Goal: Task Accomplishment & Management: Complete application form

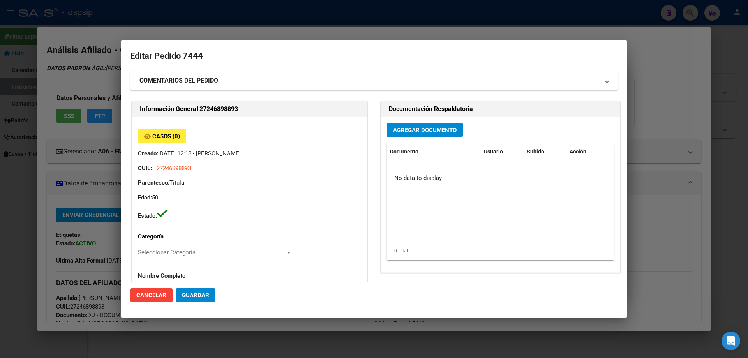
click at [416, 129] on span "Agregar Documento" at bounding box center [425, 130] width 64 height 7
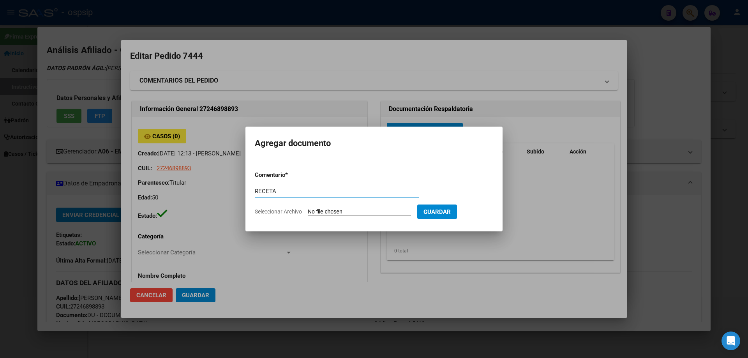
type input "RECETA"
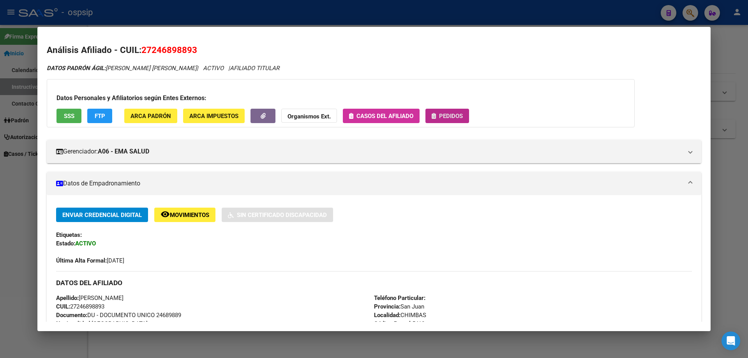
click at [455, 110] on button "Pedidos" at bounding box center [448, 116] width 44 height 14
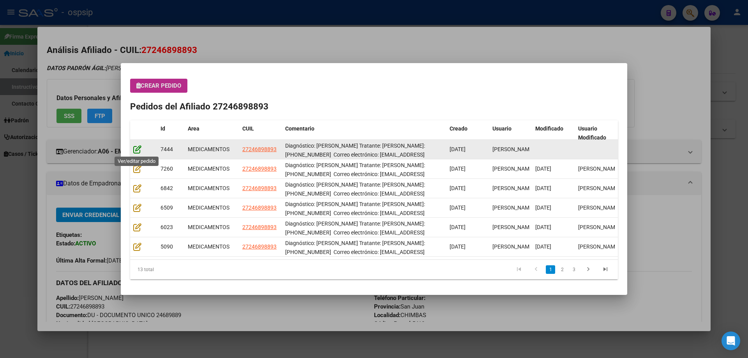
click at [136, 149] on icon at bounding box center [137, 149] width 8 height 9
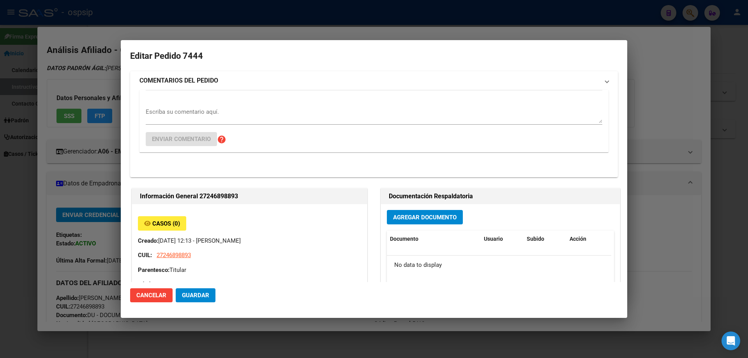
type input "[GEOGRAPHIC_DATA][PERSON_NAME], [GEOGRAPHIC_DATA], [GEOGRAPHIC_DATA] 149"
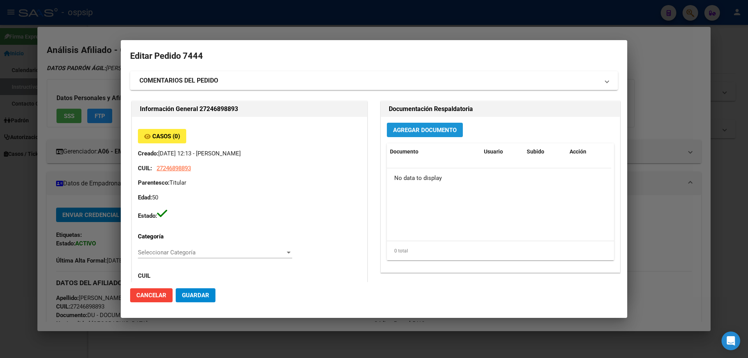
click at [401, 136] on button "Agregar Documento" at bounding box center [425, 130] width 76 height 14
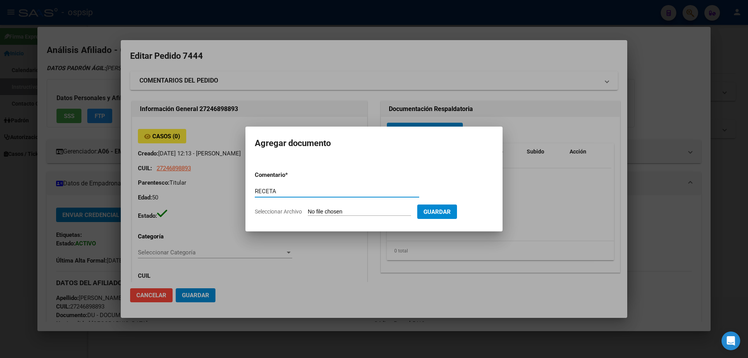
type input "RECETA"
click at [318, 209] on input "Seleccionar Archivo" at bounding box center [359, 212] width 103 height 7
type input "C:\fakepath\[PERSON_NAME] .jpg"
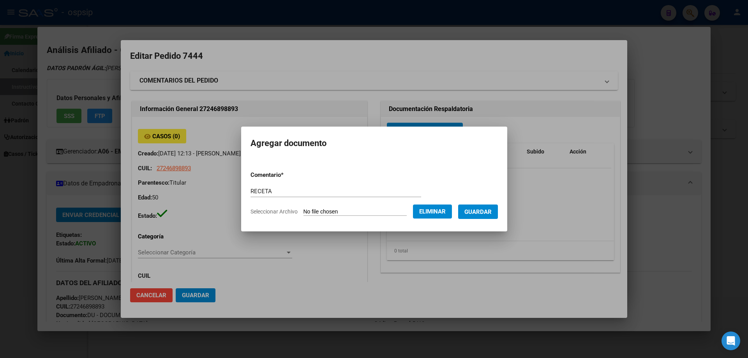
click at [493, 216] on button "Guardar" at bounding box center [478, 212] width 40 height 14
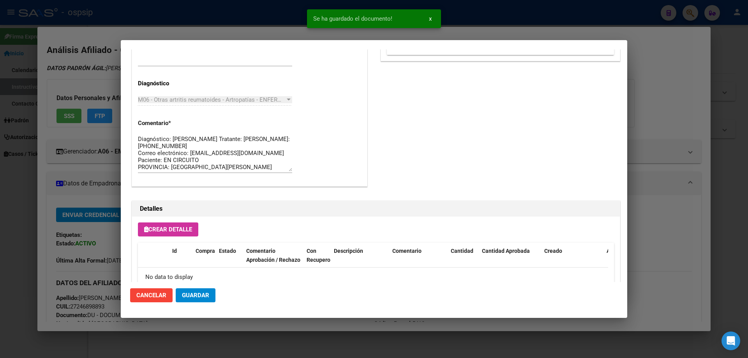
scroll to position [7, 0]
click at [182, 233] on button "Crear Detalle" at bounding box center [168, 230] width 60 height 14
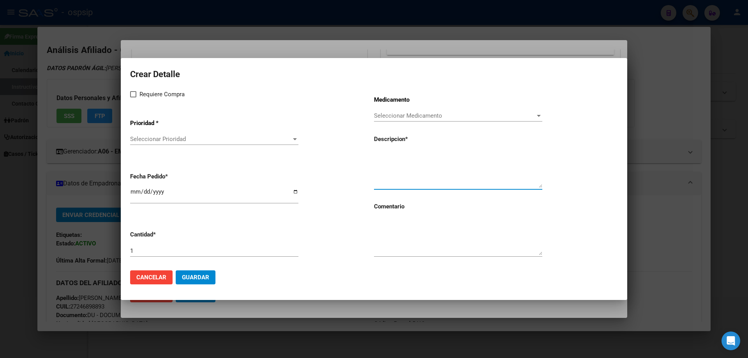
paste textarea "[MEDICAL_DATA] 50 mg Autoinyector x 4"
type textarea "[MEDICAL_DATA] 50 mg Autoinyector x 4"
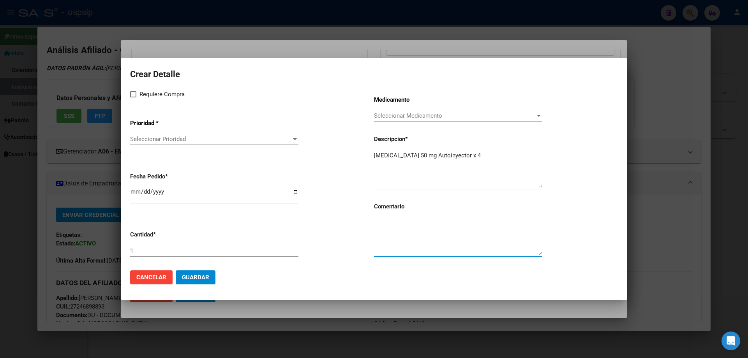
click at [391, 241] on textarea at bounding box center [458, 237] width 168 height 37
type textarea "MISMO TTO"
click at [126, 98] on mat-dialog-content "Crear Detalle Requiere Compra Prioridad * Seleccionar Prioridad Seleccionar Pri…" at bounding box center [374, 165] width 507 height 196
click at [133, 96] on span at bounding box center [133, 94] width 6 height 6
click at [133, 97] on input "Requiere Compra" at bounding box center [133, 97] width 0 height 0
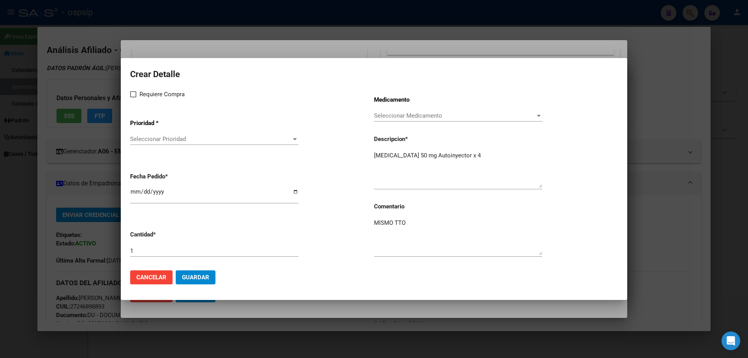
checkbox input "true"
click at [152, 141] on span "Seleccionar Prioridad" at bounding box center [210, 139] width 161 height 7
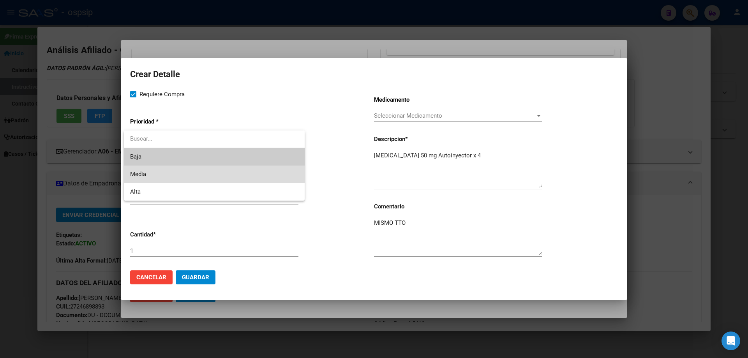
click at [152, 172] on span "Media" at bounding box center [214, 175] width 168 height 18
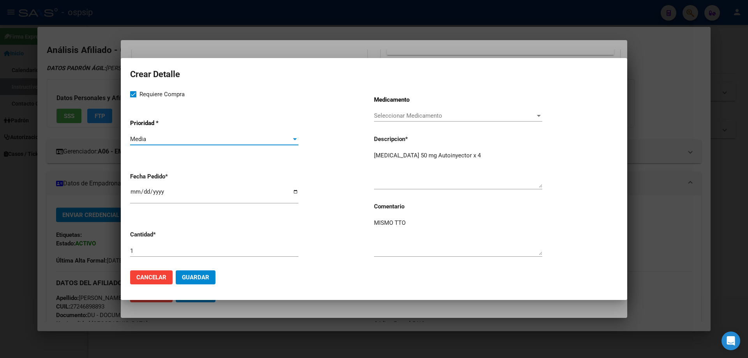
click at [133, 190] on input "[DATE]" at bounding box center [214, 195] width 168 height 12
type input "[DATE]"
click at [198, 278] on span "Guardar" at bounding box center [195, 277] width 27 height 7
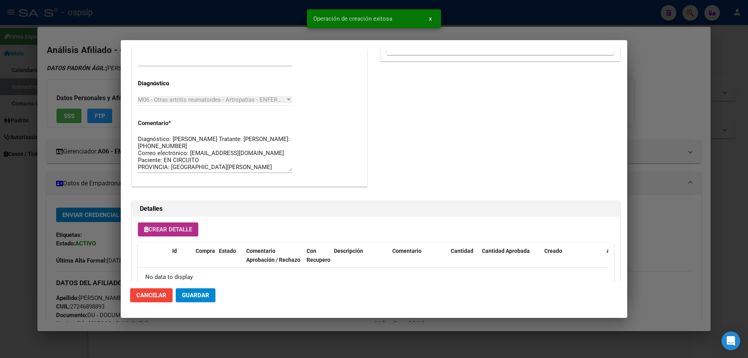
type input "[GEOGRAPHIC_DATA][PERSON_NAME], [GEOGRAPHIC_DATA], [GEOGRAPHIC_DATA] 149"
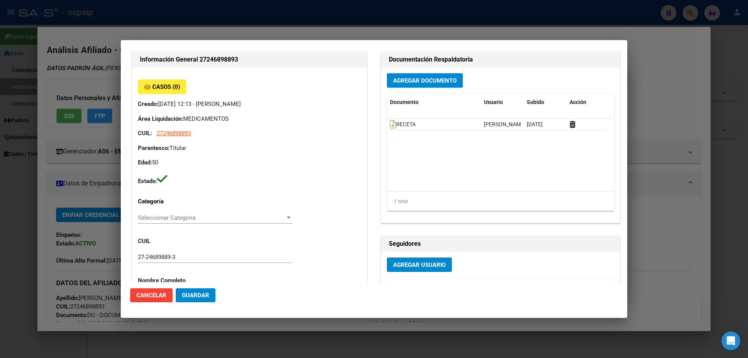
scroll to position [0, 0]
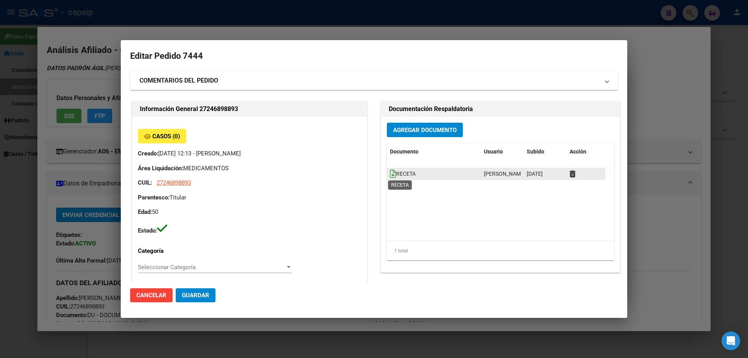
click at [390, 177] on icon at bounding box center [393, 174] width 6 height 9
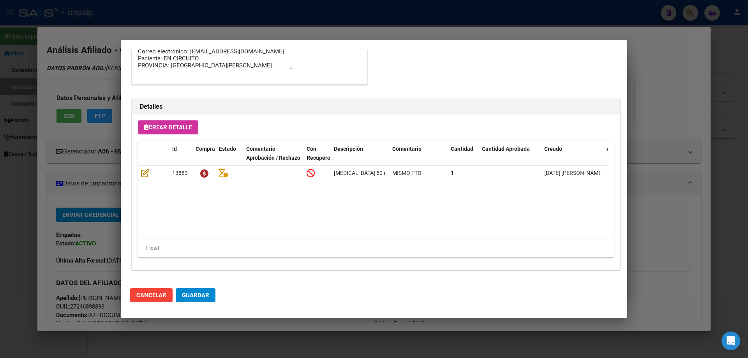
scroll to position [507, 0]
click at [212, 291] on button "Guardar" at bounding box center [196, 295] width 40 height 14
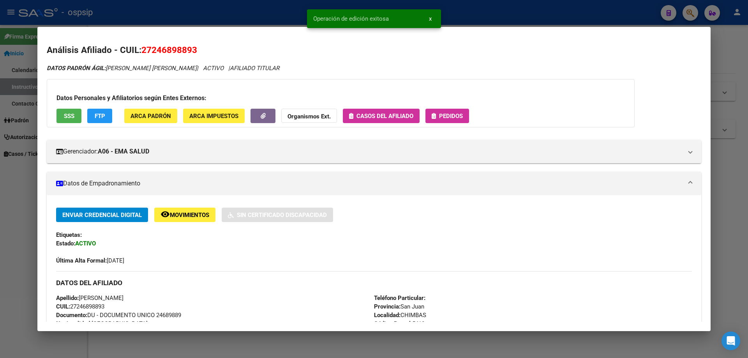
click at [456, 113] on span "Pedidos" at bounding box center [451, 116] width 24 height 7
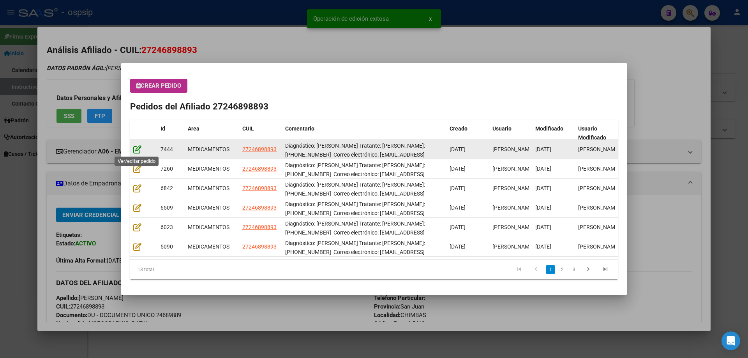
click at [135, 153] on icon at bounding box center [137, 149] width 8 height 9
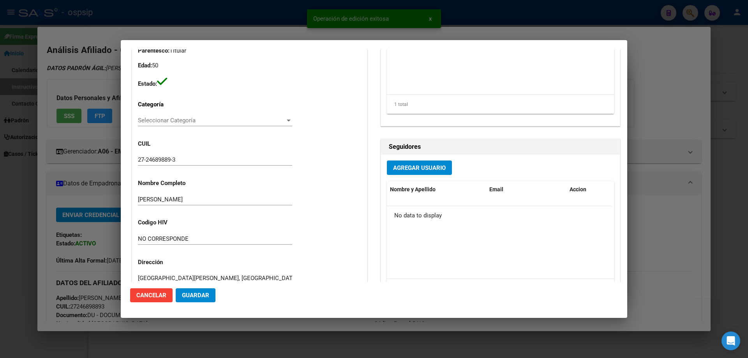
type input "[GEOGRAPHIC_DATA][PERSON_NAME], [GEOGRAPHIC_DATA], [GEOGRAPHIC_DATA] 149"
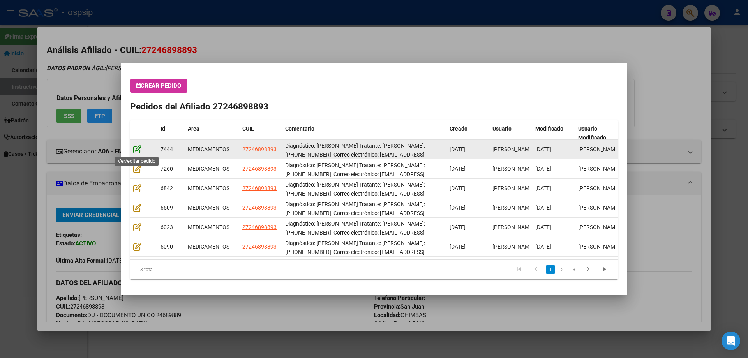
click at [133, 151] on icon at bounding box center [137, 149] width 8 height 9
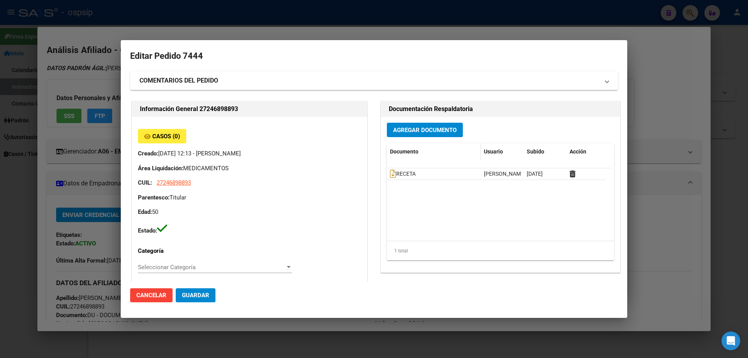
type input "[GEOGRAPHIC_DATA][PERSON_NAME], [GEOGRAPHIC_DATA], [GEOGRAPHIC_DATA] 149"
click at [391, 175] on icon at bounding box center [393, 174] width 6 height 9
click at [196, 299] on span "Guardar" at bounding box center [195, 295] width 27 height 7
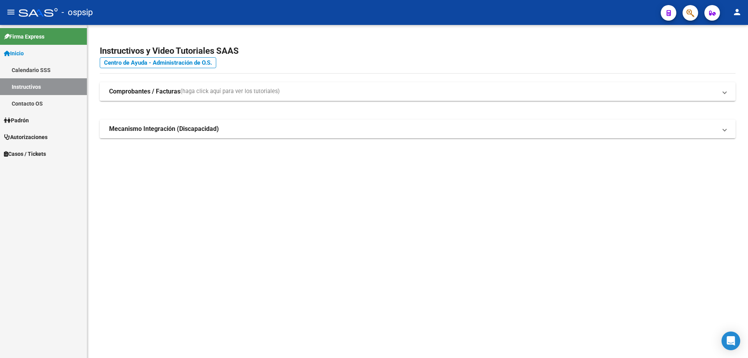
click at [33, 138] on span "Autorizaciones" at bounding box center [26, 137] width 44 height 9
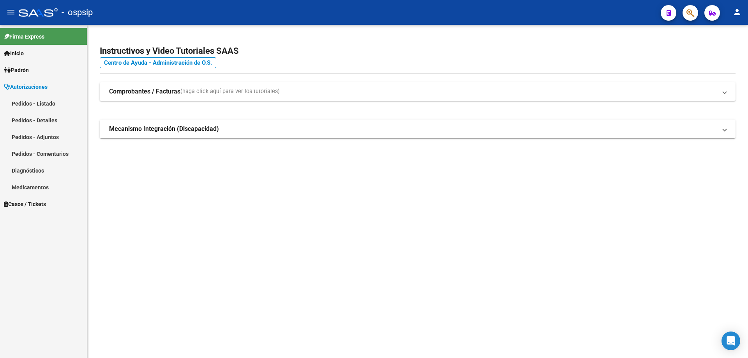
click at [41, 107] on link "Pedidos - Listado" at bounding box center [43, 103] width 87 height 17
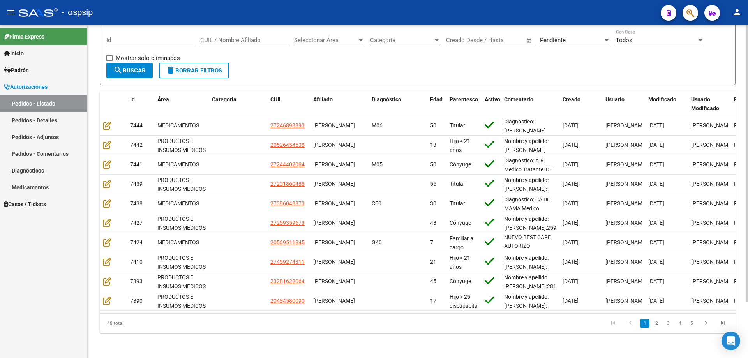
scroll to position [0, 112]
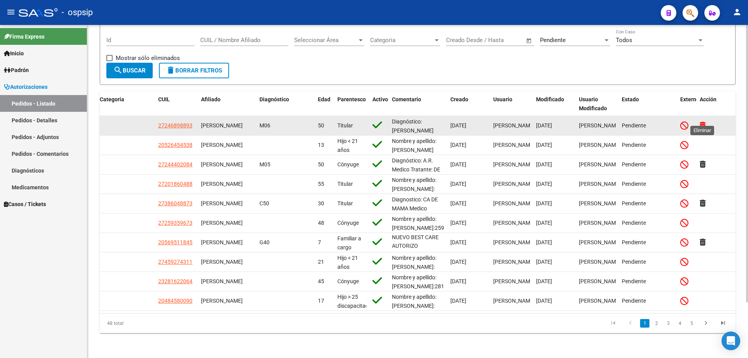
click at [704, 122] on icon at bounding box center [703, 125] width 6 height 7
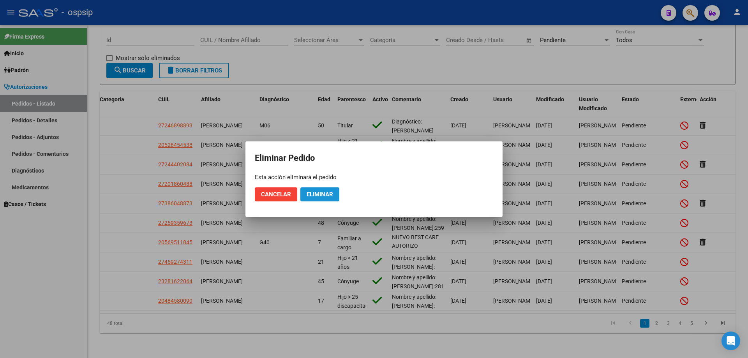
click at [318, 196] on span "Eliminar" at bounding box center [320, 194] width 27 height 7
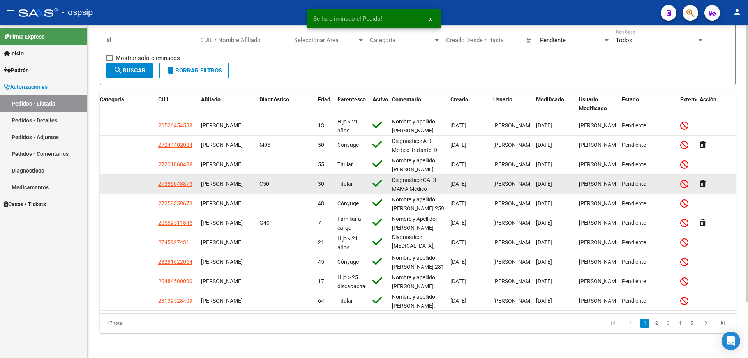
scroll to position [2, 0]
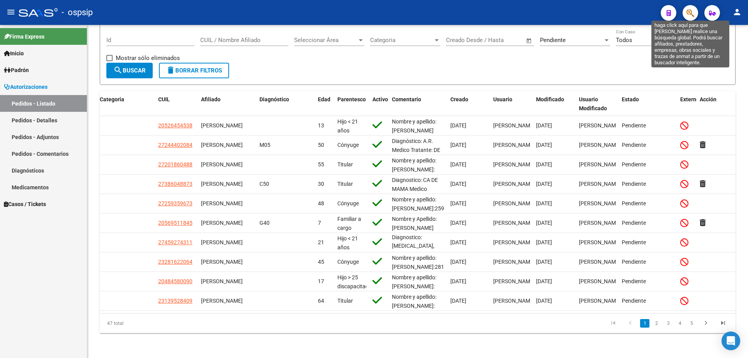
click at [696, 15] on button "button" at bounding box center [691, 13] width 16 height 16
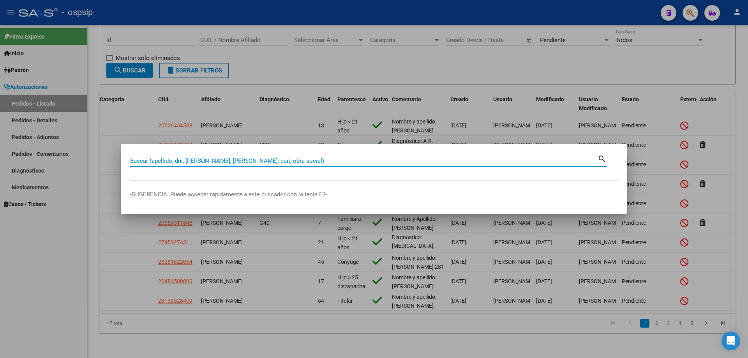
paste input "20240273951"
type input "20240273951"
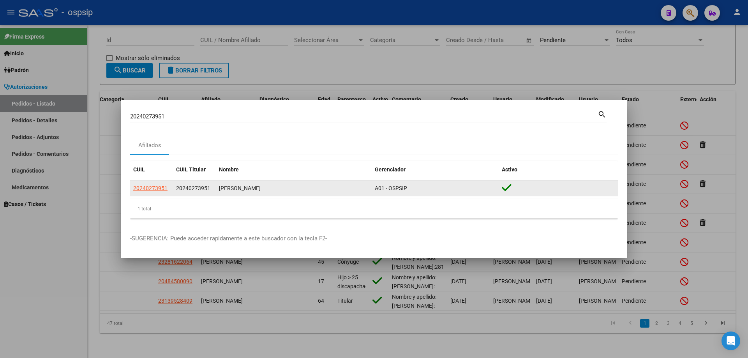
click at [162, 195] on datatable-body-cell "20240273951" at bounding box center [151, 188] width 43 height 15
click at [162, 189] on span "20240273951" at bounding box center [150, 188] width 34 height 6
type textarea "20240273951"
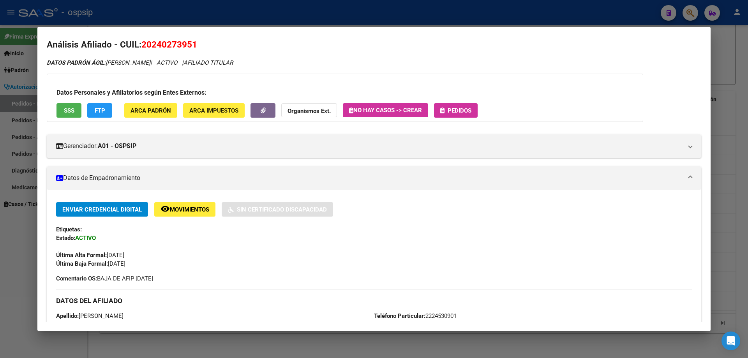
scroll to position [0, 0]
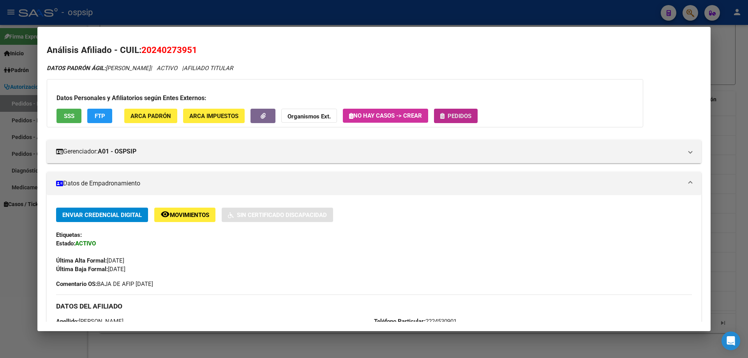
click at [455, 115] on span "Pedidos" at bounding box center [460, 116] width 24 height 7
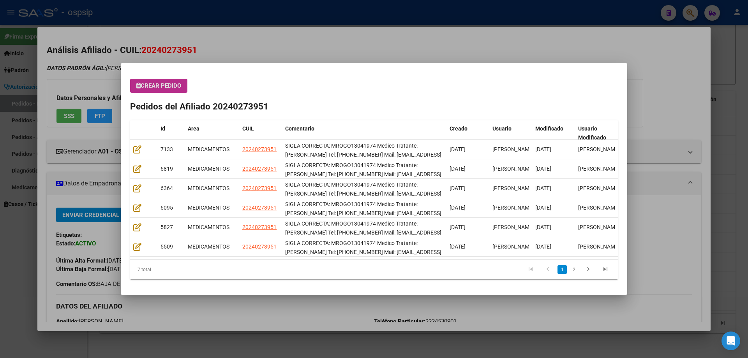
click at [166, 90] on button "Crear Pedido" at bounding box center [158, 86] width 57 height 14
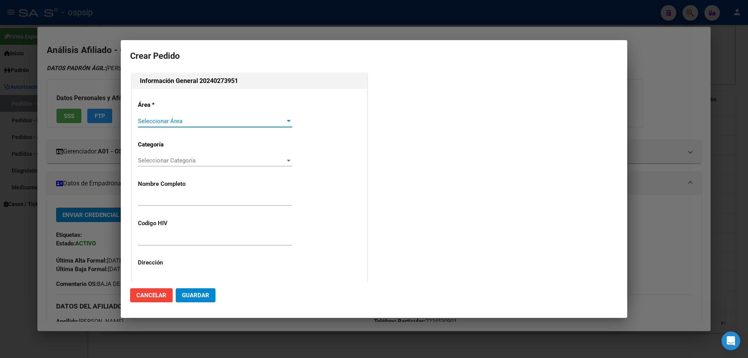
type input "[PERSON_NAME]"
type input "MROGO13041974"
type input "[GEOGRAPHIC_DATA], [STREET_ADDRESS][PERSON_NAME][PERSON_NAME]"
type input "Particular: 2224530901"
type input "[GEOGRAPHIC_DATA], [GEOGRAPHIC_DATA], [STREET_ADDRESS][PERSON_NAME]"
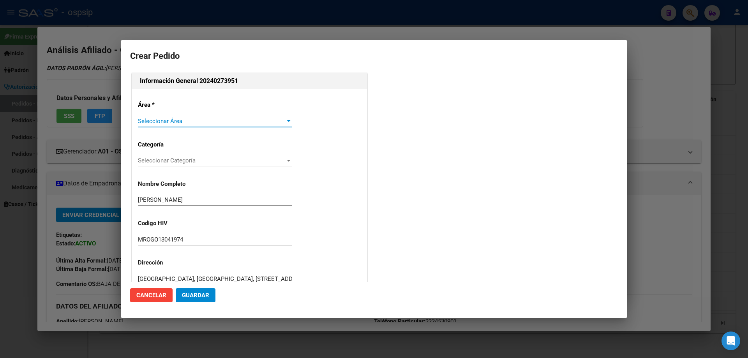
click at [154, 111] on div "Área * Seleccionar Área Seleccionar Área Categoría Seleccionar Categoría Selecc…" at bounding box center [249, 267] width 235 height 356
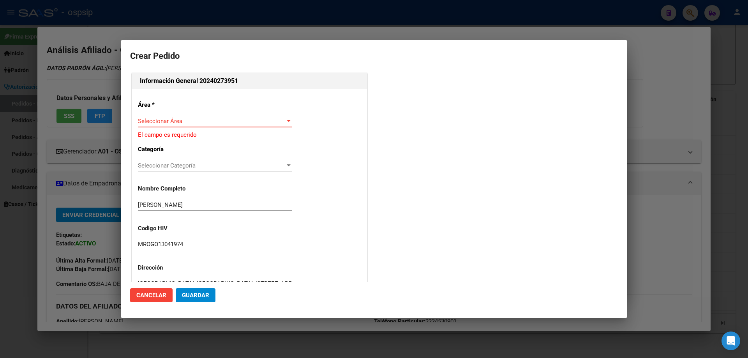
click at [156, 119] on span "Seleccionar Área" at bounding box center [211, 121] width 147 height 7
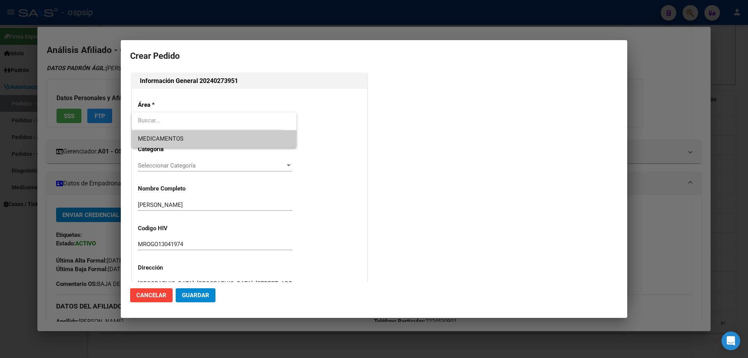
click at [163, 140] on span "MEDICAMENTOS" at bounding box center [161, 138] width 46 height 7
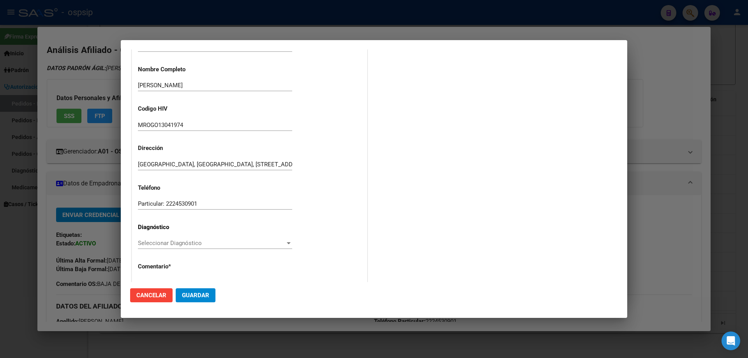
scroll to position [156, 0]
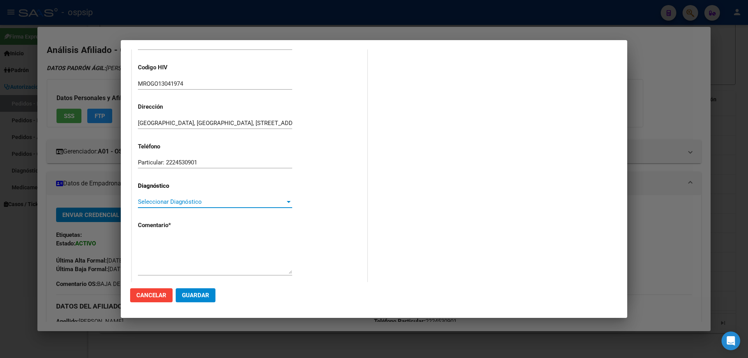
click at [139, 203] on span "Seleccionar Diagnóstico" at bounding box center [211, 201] width 147 height 7
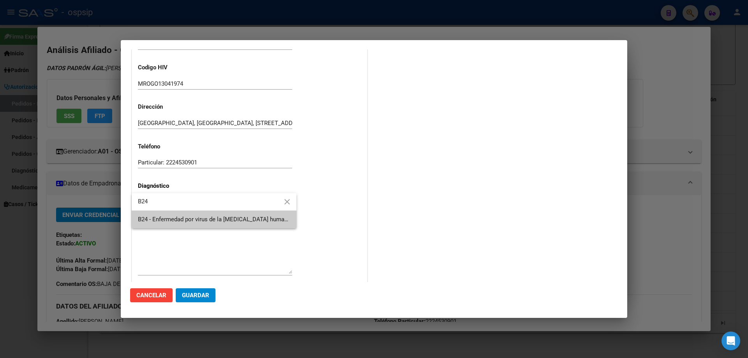
type input "B24"
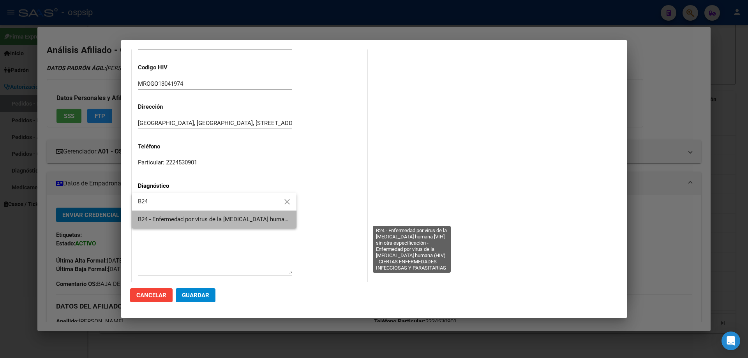
click at [156, 219] on span "B24 - Enfermedad por virus de la [MEDICAL_DATA] humana [VIH], sin otra especifi…" at bounding box center [410, 219] width 545 height 7
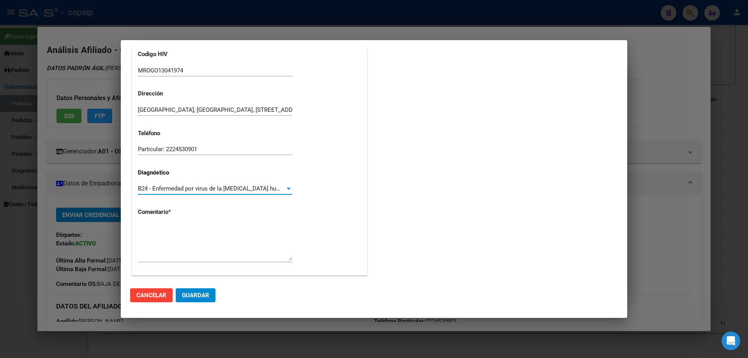
scroll to position [175, 0]
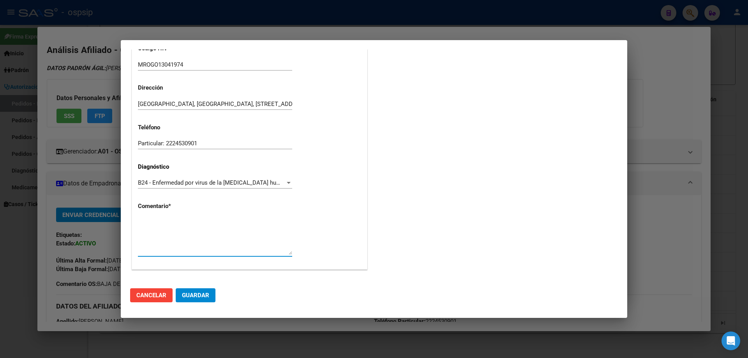
paste textarea "SIGLA CORRECTA: MROGO13041974 Medico Tratante: [PERSON_NAME] Tel: [PHONE_NUMBER…"
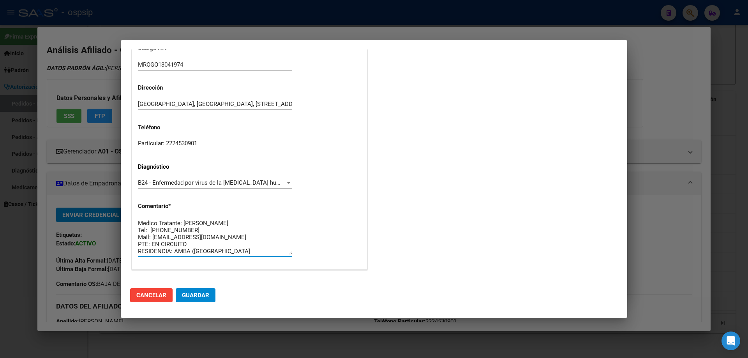
scroll to position [0, 0]
type textarea "SIGLA CORRECTA: MROGO13041974 Medico Tratante: [PERSON_NAME] Tel: [PHONE_NUMBER…"
click at [198, 307] on mat-dialog-actions "Cancelar Guardar" at bounding box center [374, 295] width 488 height 27
click at [197, 301] on button "Guardar" at bounding box center [196, 295] width 40 height 14
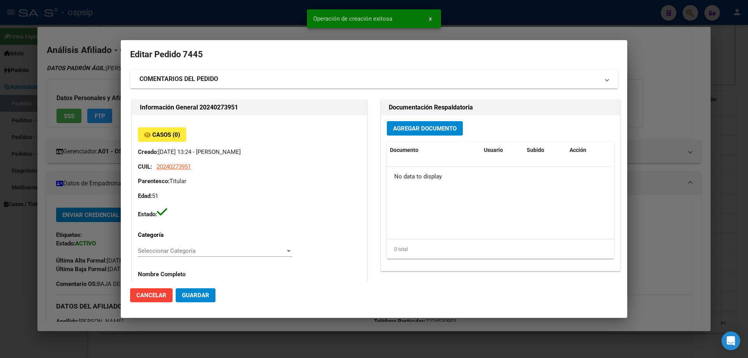
scroll to position [0, 0]
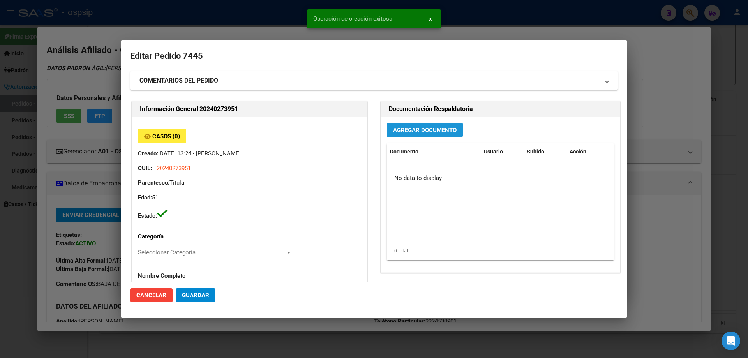
click at [418, 125] on button "Agregar Documento" at bounding box center [425, 130] width 76 height 14
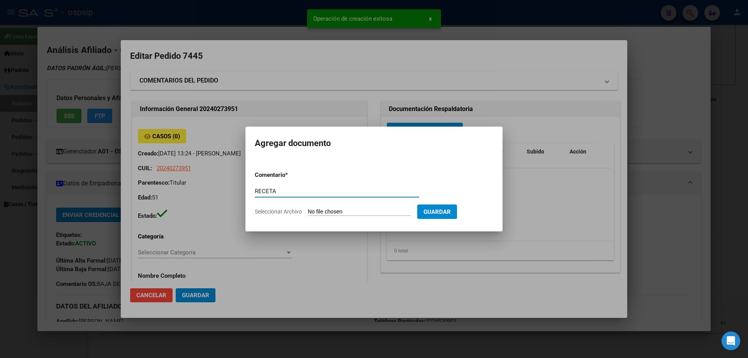
type input "RECETA"
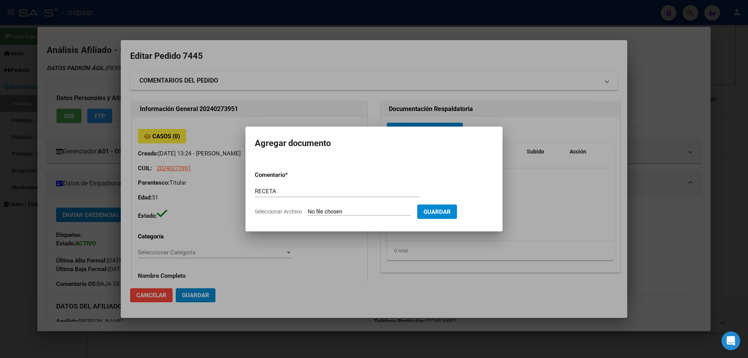
drag, startPoint x: 358, startPoint y: 201, endPoint x: 355, endPoint y: 213, distance: 12.2
click at [358, 202] on div "RECETA Comentario" at bounding box center [337, 195] width 164 height 19
click at [355, 213] on input "Seleccionar Archivo" at bounding box center [359, 212] width 103 height 7
type input "C:\fakepath\Captura de pantalla [DATE] 131907.jpg"
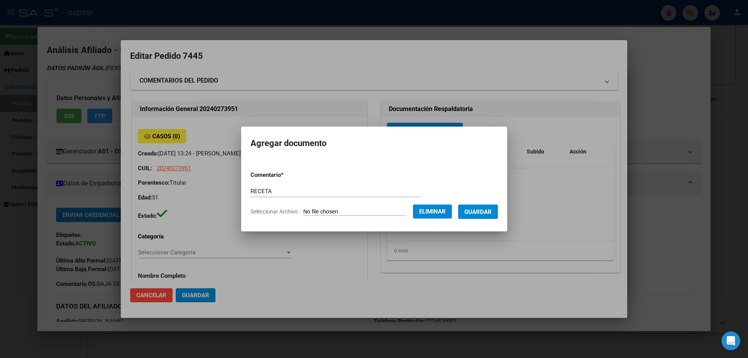
click at [477, 214] on span "Guardar" at bounding box center [478, 212] width 27 height 7
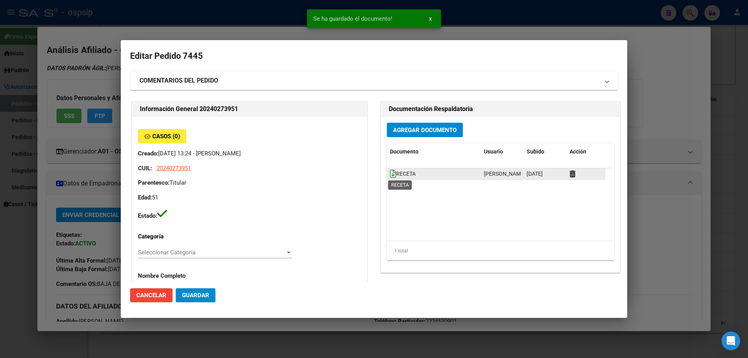
click at [390, 173] on icon at bounding box center [393, 174] width 6 height 9
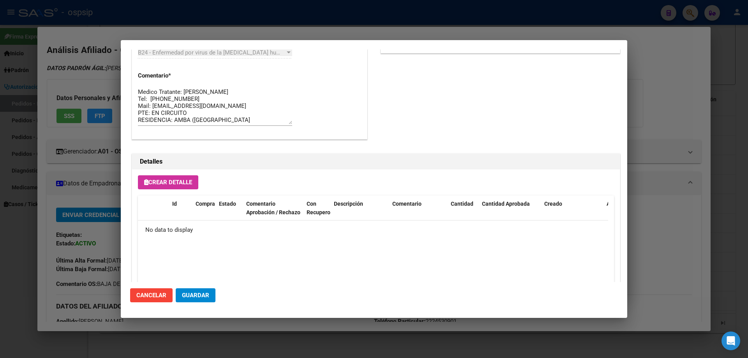
scroll to position [453, 0]
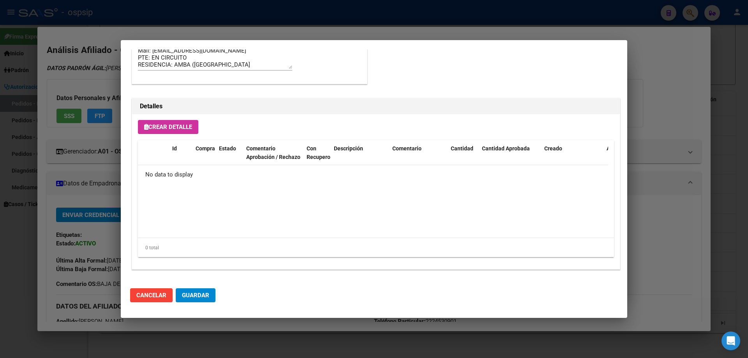
click at [170, 131] on button "Crear Detalle" at bounding box center [168, 127] width 60 height 14
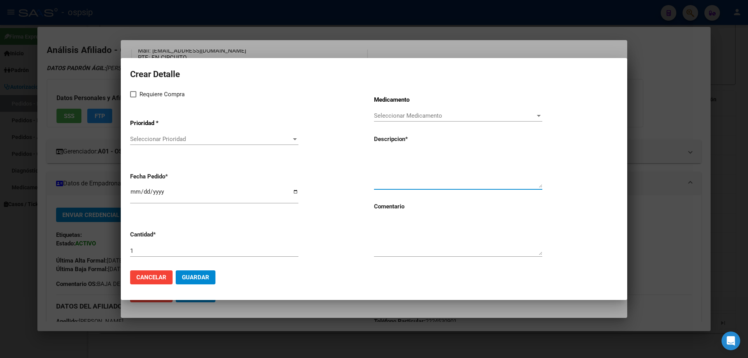
paste textarea "[MEDICAL_DATA]+[MEDICAL_DATA] alaf.+[MEDICAL_DATA] 200mg/25mg/50mg comp.rec.x 3…"
type textarea "[MEDICAL_DATA]+[MEDICAL_DATA] alaf.+[MEDICAL_DATA] 200mg/25mg/50mg comp.rec.x 3…"
click at [401, 244] on textarea at bounding box center [458, 237] width 168 height 37
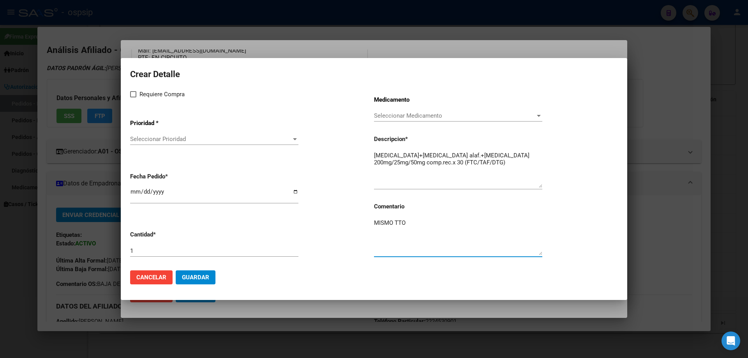
type textarea "MISMO TTO"
drag, startPoint x: 133, startPoint y: 93, endPoint x: 141, endPoint y: 133, distance: 40.5
click at [133, 107] on div "Requiere Compra Prioridad * Seleccionar Prioridad Seleccionar Prioridad Fecha P…" at bounding box center [252, 177] width 244 height 175
click at [145, 141] on span "Seleccionar Prioridad" at bounding box center [210, 139] width 161 height 7
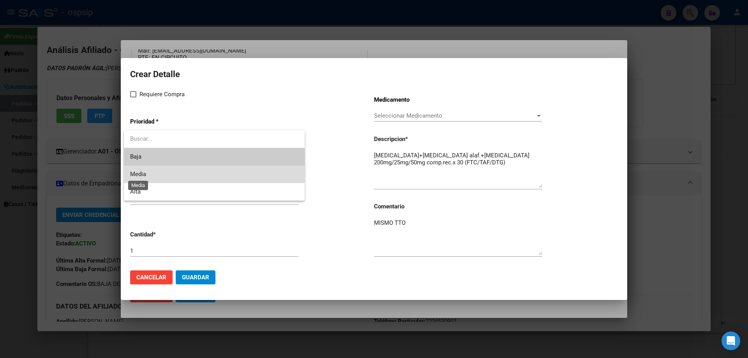
click at [145, 174] on span "Media" at bounding box center [138, 174] width 16 height 7
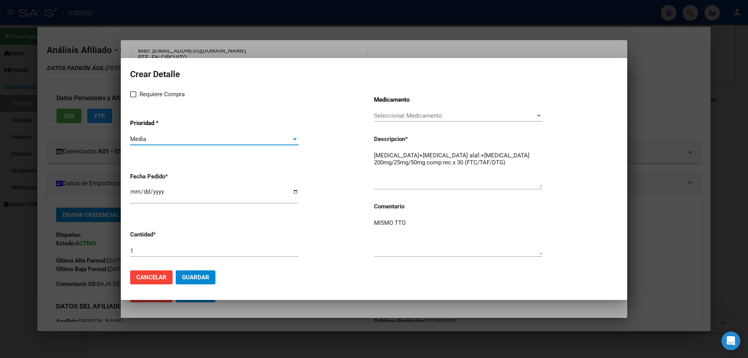
click at [135, 195] on input "[DATE]" at bounding box center [214, 195] width 168 height 12
type input "[DATE]"
click at [204, 285] on mat-dialog-actions "Cancelar Guardar" at bounding box center [374, 277] width 488 height 27
click at [202, 282] on button "Guardar" at bounding box center [196, 278] width 40 height 14
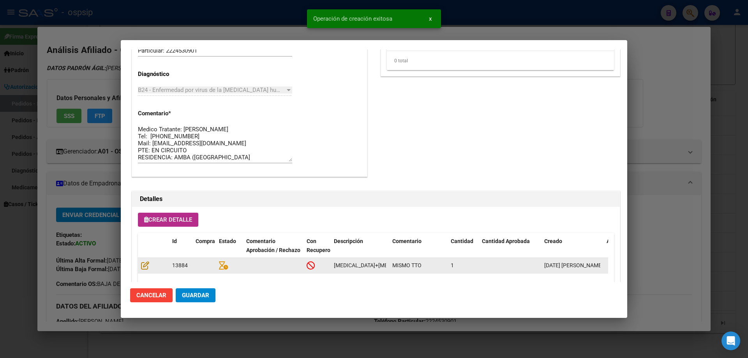
scroll to position [428, 0]
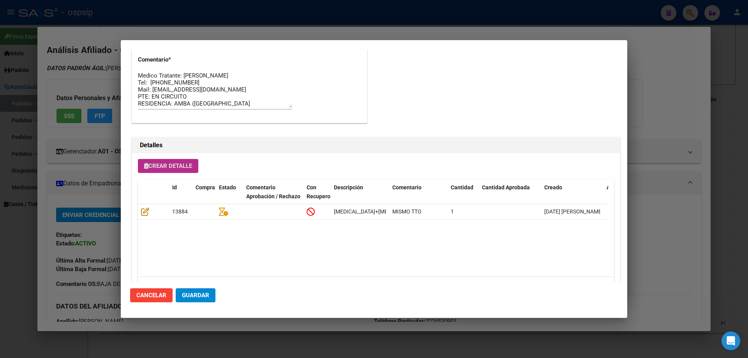
click at [203, 293] on span "Guardar" at bounding box center [195, 295] width 27 height 7
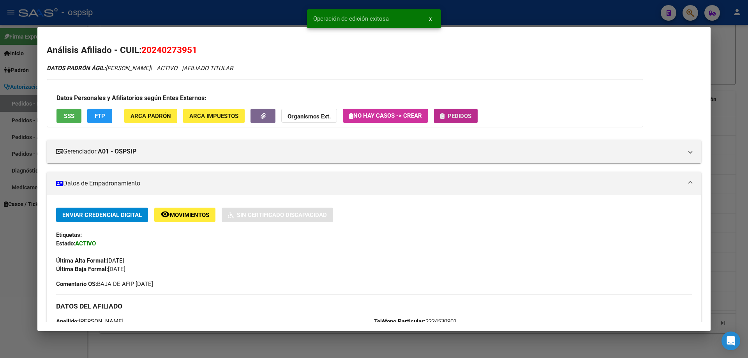
click at [465, 119] on span "Pedidos" at bounding box center [460, 116] width 24 height 7
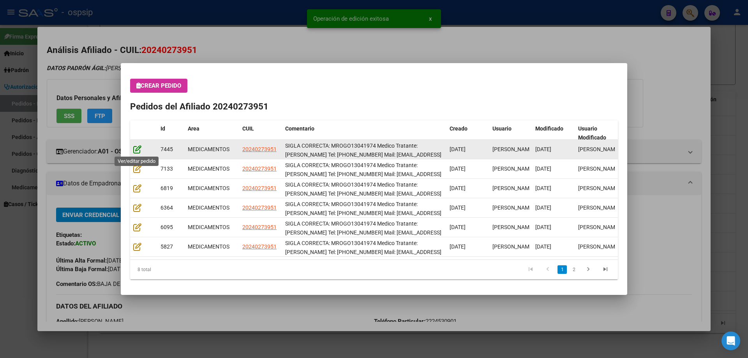
click at [136, 152] on icon at bounding box center [137, 149] width 8 height 9
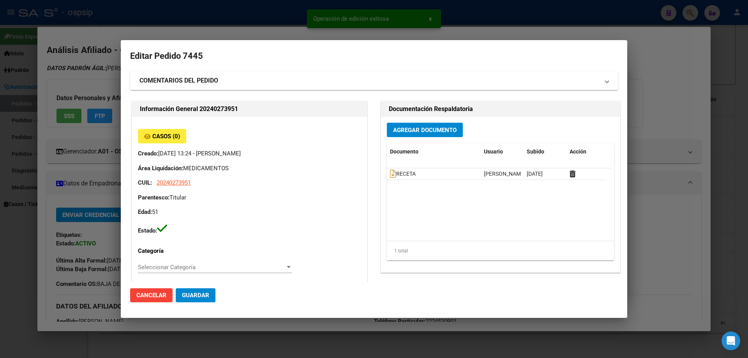
type input "[GEOGRAPHIC_DATA], [STREET_ADDRESS][PERSON_NAME][PERSON_NAME]"
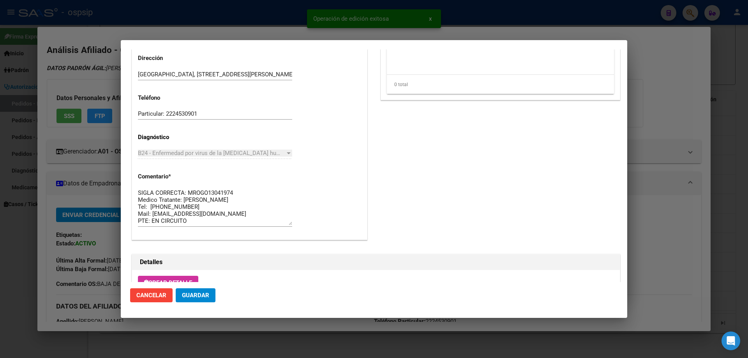
scroll to position [7, 0]
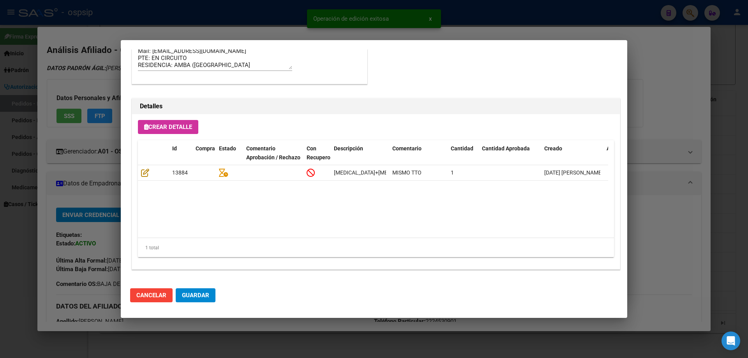
click at [194, 296] on span "Guardar" at bounding box center [195, 295] width 27 height 7
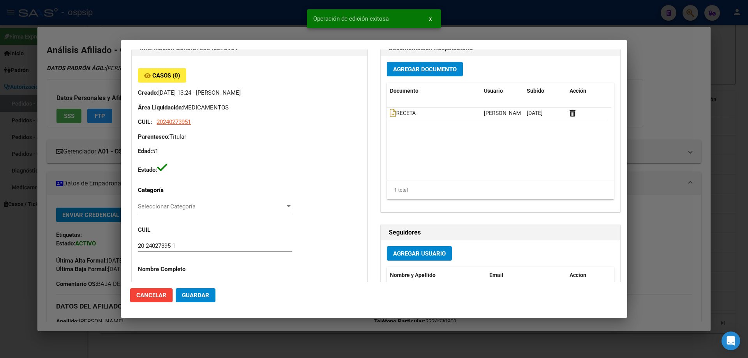
scroll to position [0, 0]
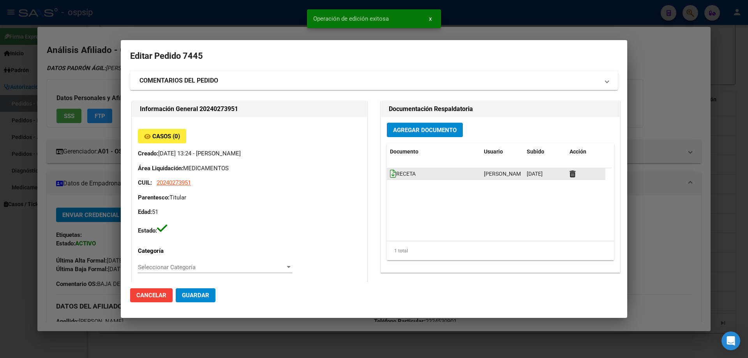
click at [390, 174] on icon at bounding box center [393, 174] width 6 height 9
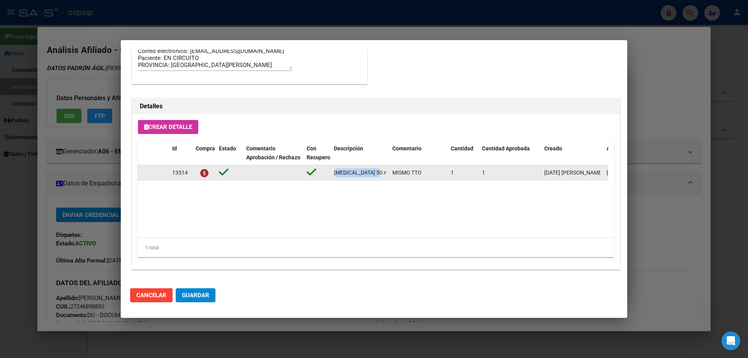
scroll to position [0, 38]
drag, startPoint x: 333, startPoint y: 170, endPoint x: 356, endPoint y: 173, distance: 22.7
click at [387, 177] on datatable-body-cell "[MEDICAL_DATA] 50 mg Autoinyector x 4" at bounding box center [360, 172] width 58 height 15
copy span "[MEDICAL_DATA] 50 mg Autoinyector x 4"
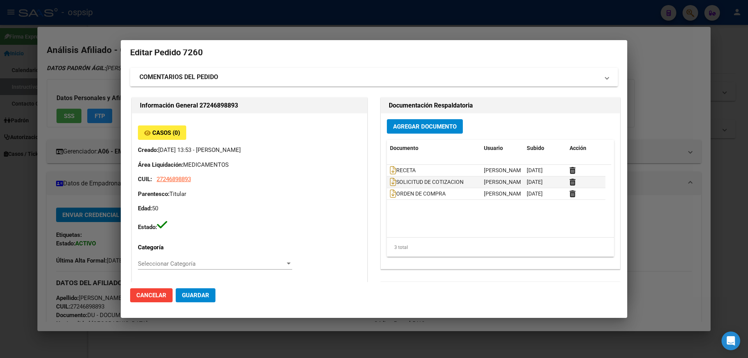
scroll to position [0, 0]
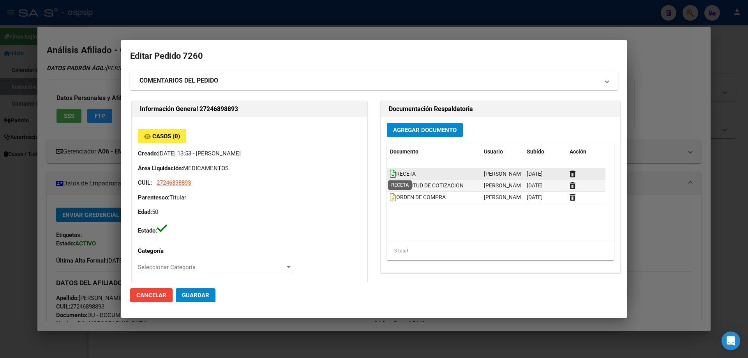
click at [390, 174] on icon at bounding box center [393, 174] width 6 height 9
click at [390, 173] on icon at bounding box center [393, 174] width 6 height 9
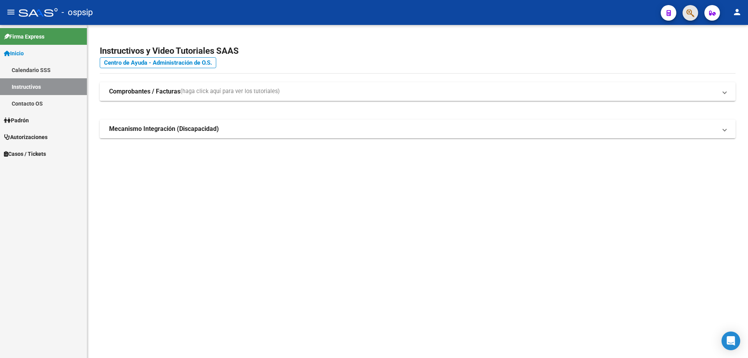
click at [697, 17] on button "button" at bounding box center [691, 13] width 16 height 16
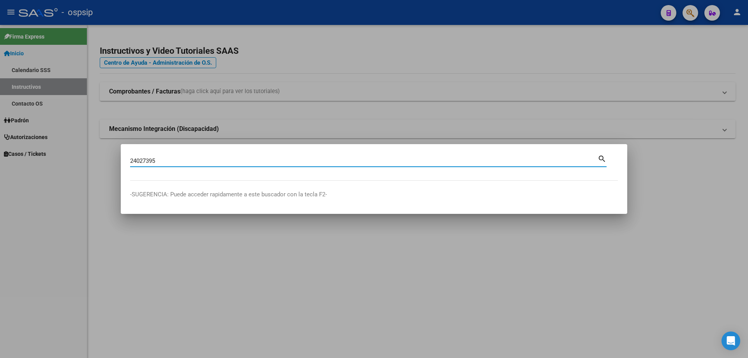
type input "24027395"
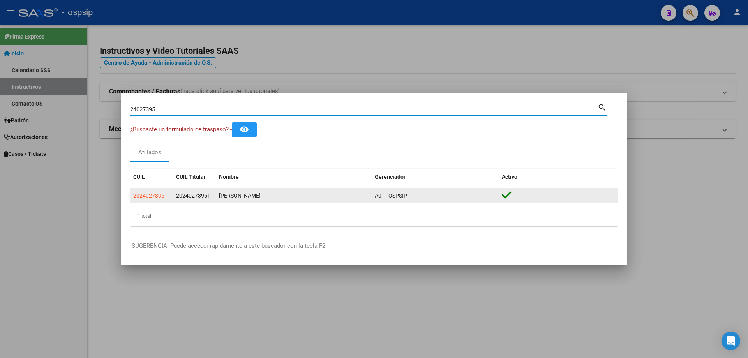
click at [152, 201] on datatable-body-cell "20240273951" at bounding box center [151, 195] width 43 height 15
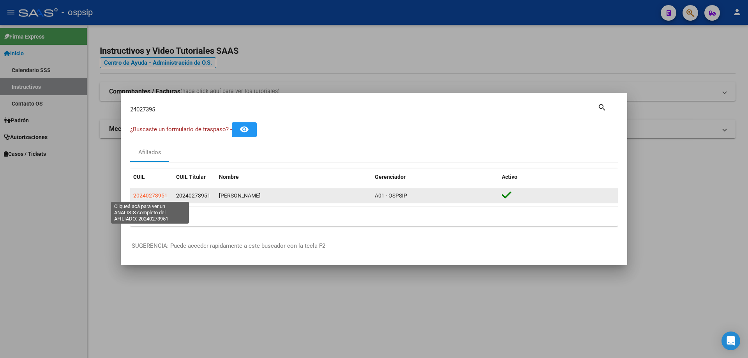
click at [154, 195] on span "20240273951" at bounding box center [150, 196] width 34 height 6
type textarea "20240273951"
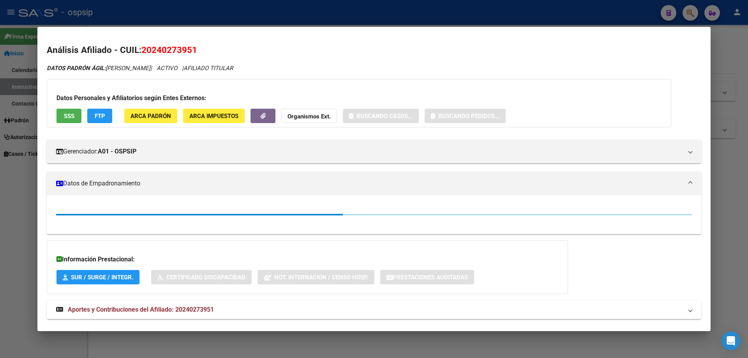
click at [72, 109] on button "SSS" at bounding box center [69, 116] width 25 height 14
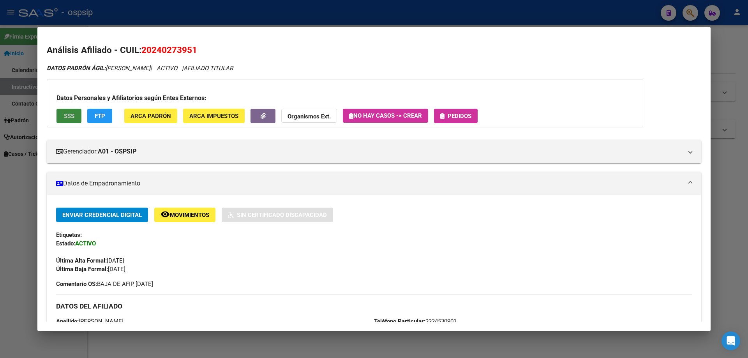
click at [71, 114] on button "SSS" at bounding box center [69, 116] width 25 height 14
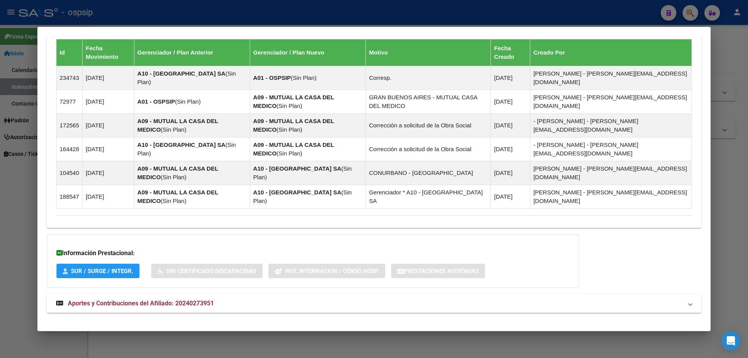
click at [153, 300] on span "Aportes y Contribuciones del Afiliado: 20240273951" at bounding box center [141, 303] width 146 height 7
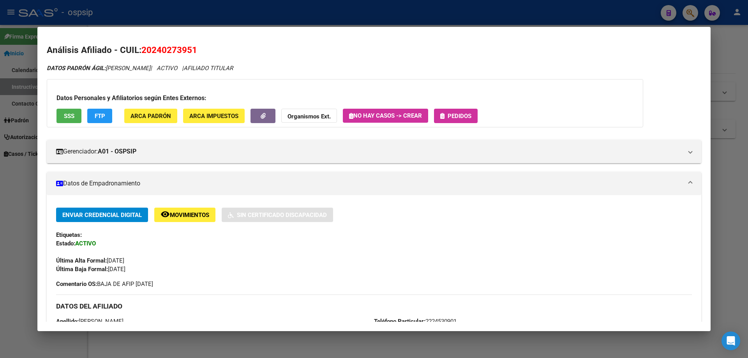
click at [443, 115] on icon "button" at bounding box center [442, 116] width 4 height 6
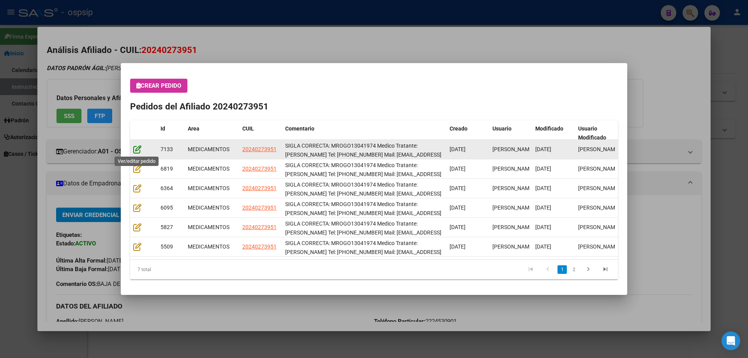
click at [135, 149] on icon at bounding box center [137, 149] width 8 height 9
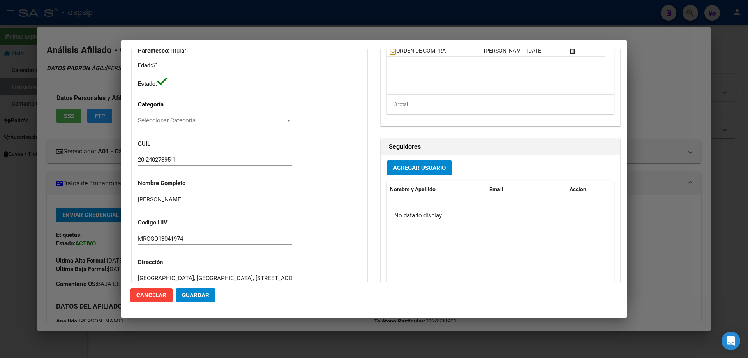
type input "[GEOGRAPHIC_DATA], [STREET_ADDRESS][PERSON_NAME][PERSON_NAME]"
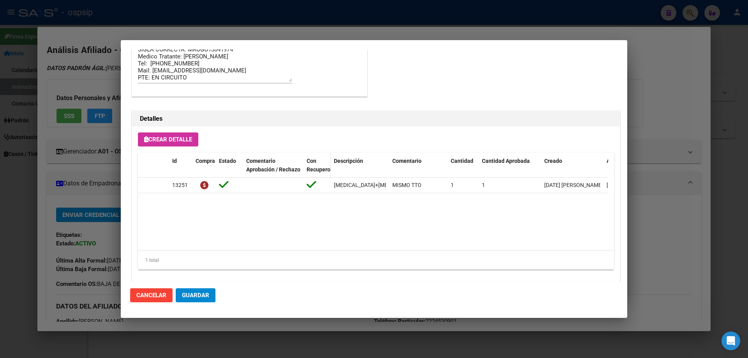
scroll to position [507, 0]
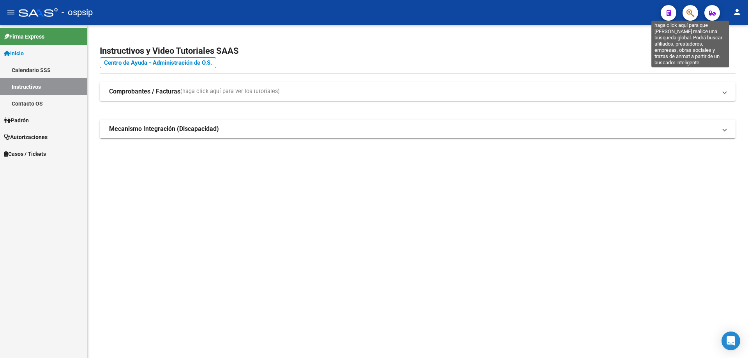
click at [692, 14] on icon "button" at bounding box center [691, 13] width 8 height 9
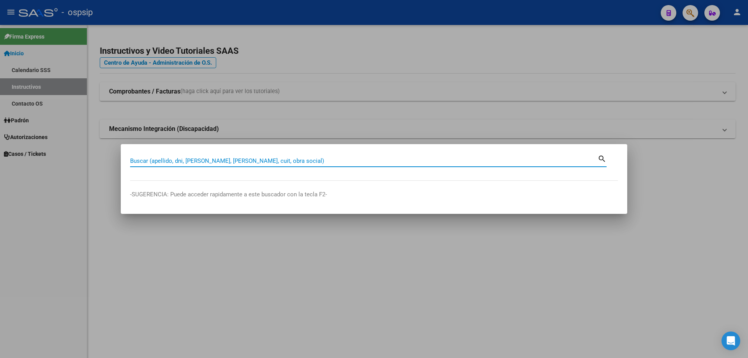
paste input "24027395"
type input "24027395"
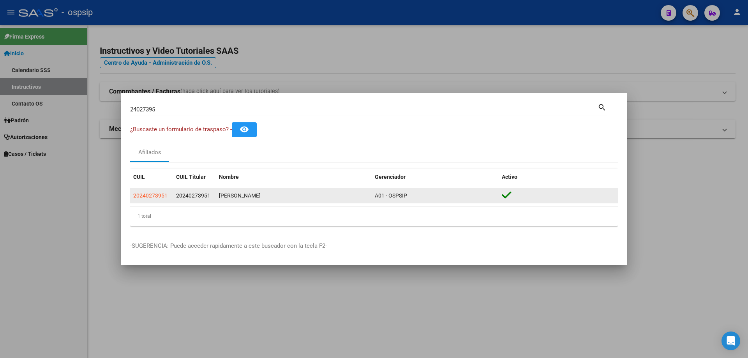
click at [152, 200] on datatable-body-cell "20240273951" at bounding box center [151, 195] width 43 height 15
click at [152, 195] on span "20240273951" at bounding box center [150, 196] width 34 height 6
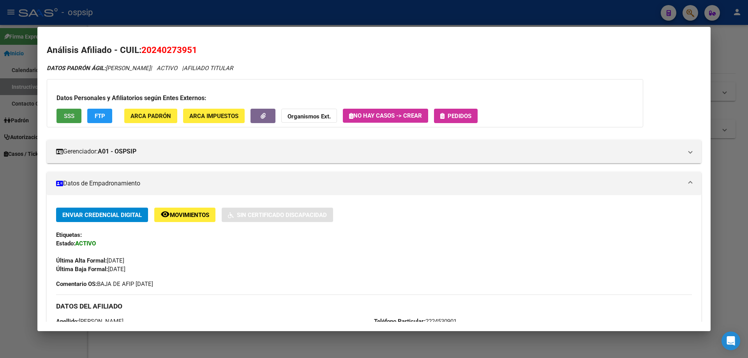
click at [73, 123] on button "SSS" at bounding box center [69, 116] width 25 height 14
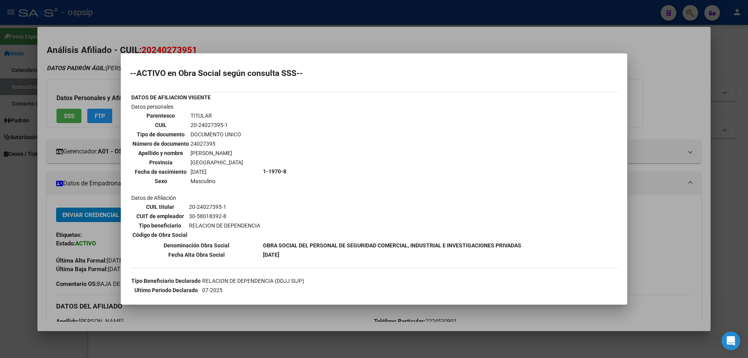
click at [390, 42] on div at bounding box center [374, 179] width 748 height 358
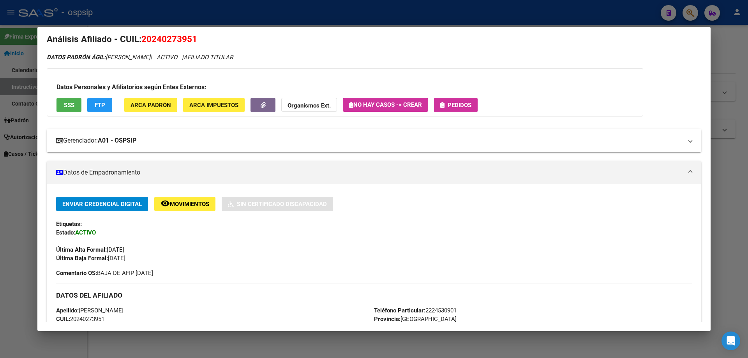
scroll to position [0, 0]
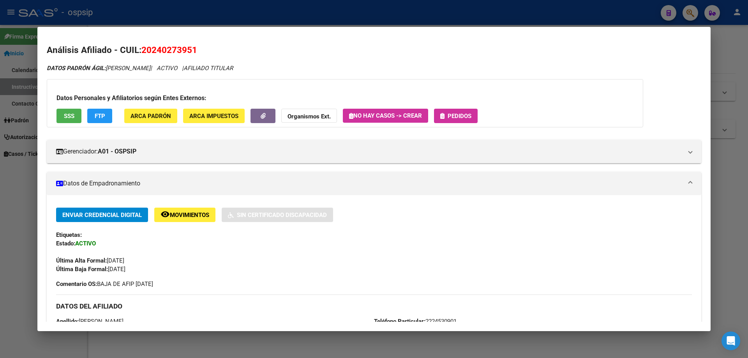
click at [462, 114] on span "Pedidos" at bounding box center [460, 116] width 24 height 7
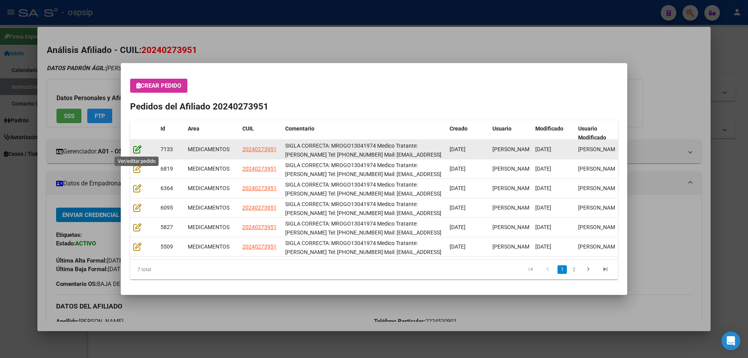
click at [136, 145] on icon at bounding box center [137, 149] width 8 height 9
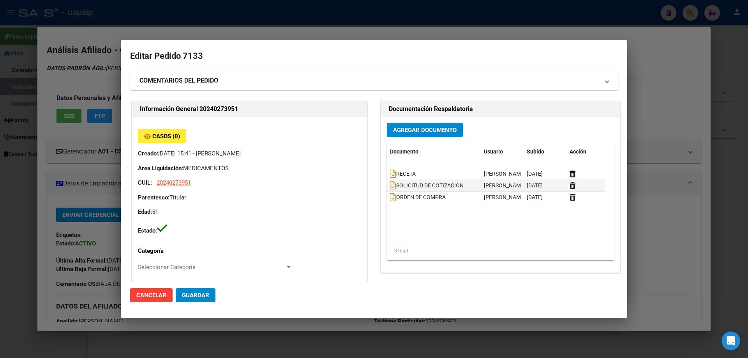
type input "[GEOGRAPHIC_DATA], [STREET_ADDRESS][PERSON_NAME][PERSON_NAME]"
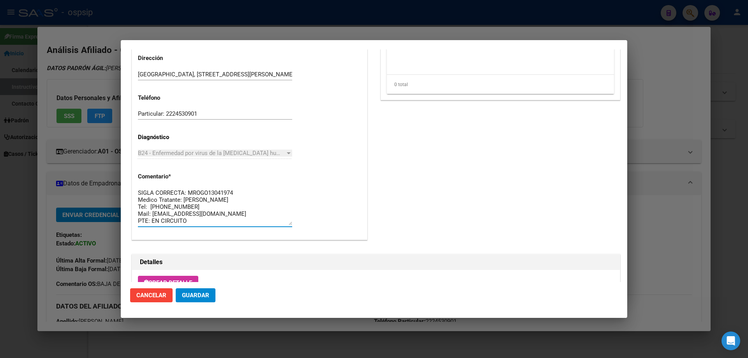
drag, startPoint x: 236, startPoint y: 220, endPoint x: 119, endPoint y: 169, distance: 128.1
click at [119, 169] on div "24027395 Buscar (apellido, dni, cuil, nro traspaso, cuit, obra social) search ¿…" at bounding box center [374, 179] width 748 height 358
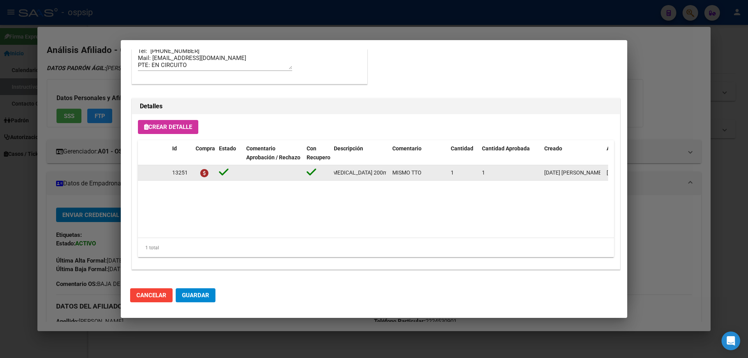
scroll to position [0, 174]
drag, startPoint x: 334, startPoint y: 171, endPoint x: 389, endPoint y: 174, distance: 55.4
click at [389, 174] on datatable-body-cell "[MEDICAL_DATA]+[MEDICAL_DATA] alaf.+[MEDICAL_DATA] 200mg/25mg/50mg comp.rec.x 3…" at bounding box center [360, 172] width 58 height 15
copy span "[MEDICAL_DATA]+[MEDICAL_DATA] alaf.+[MEDICAL_DATA] 200mg/25mg/50mg comp.rec.x 3…"
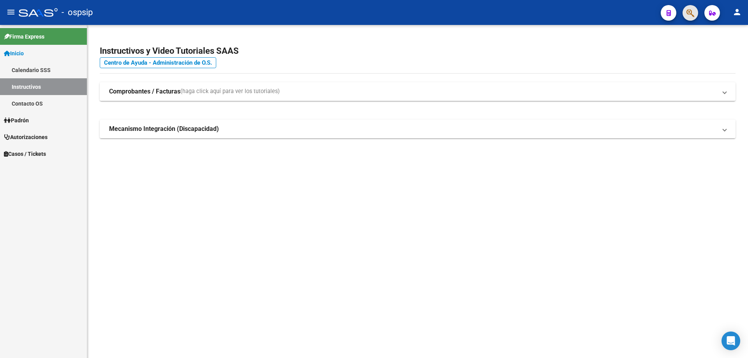
click at [684, 13] on button "button" at bounding box center [691, 13] width 16 height 16
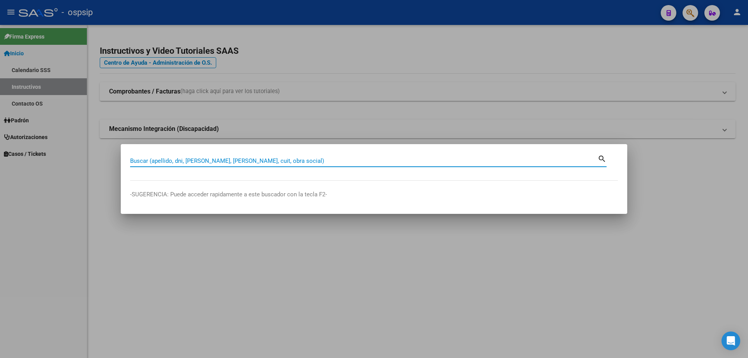
drag, startPoint x: 148, startPoint y: 156, endPoint x: 143, endPoint y: 159, distance: 5.3
paste input "24001550"
type input "24001550"
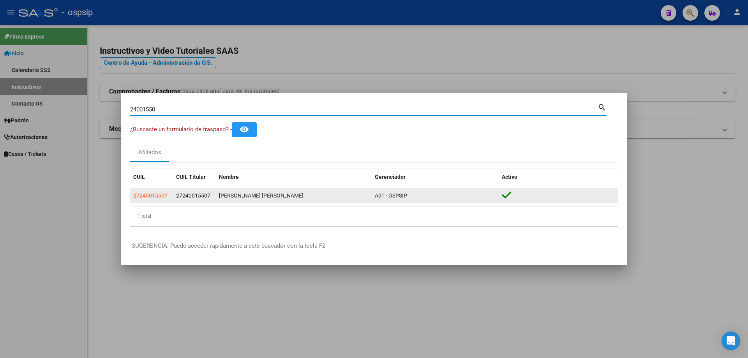
click at [148, 200] on app-link-go-to "27240015507" at bounding box center [150, 195] width 34 height 9
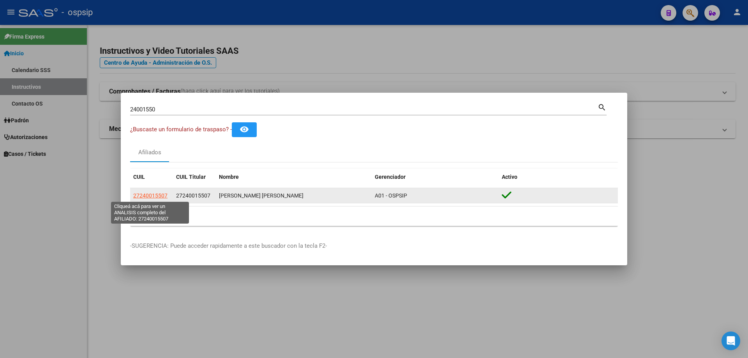
click at [150, 196] on span "27240015507" at bounding box center [150, 196] width 34 height 6
type textarea "27240015507"
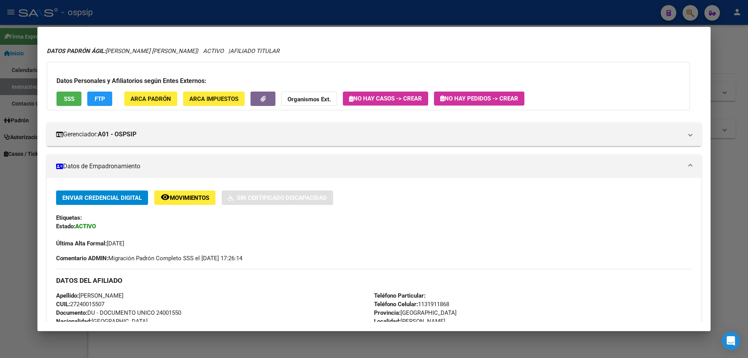
scroll to position [0, 0]
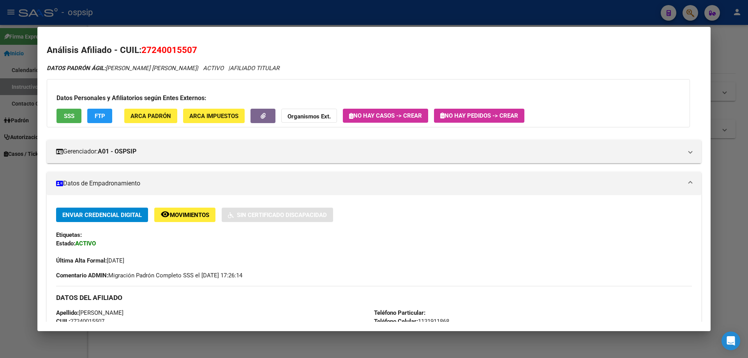
click at [62, 119] on button "SSS" at bounding box center [69, 116] width 25 height 14
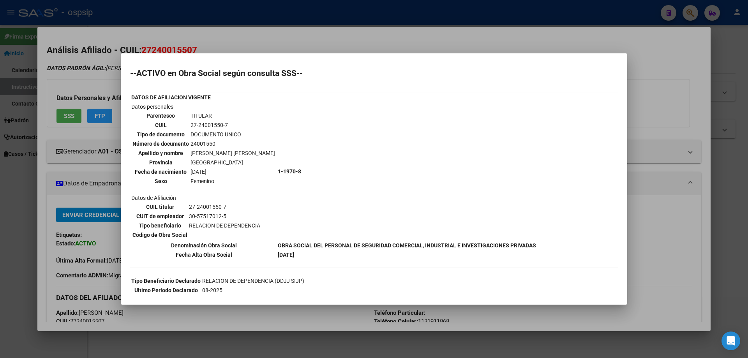
scroll to position [70, 0]
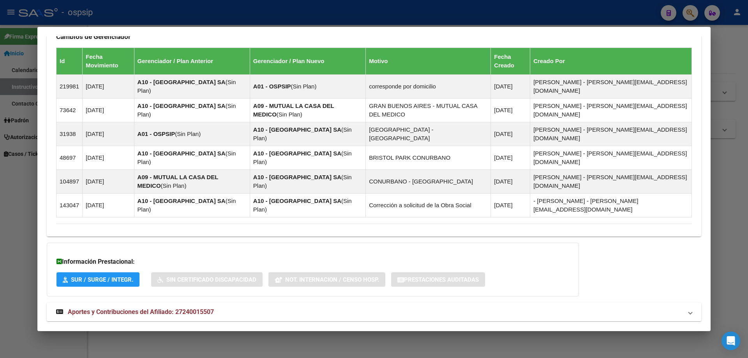
click at [135, 303] on mat-expansion-panel-header "Aportes y Contribuciones del Afiliado: 27240015507" at bounding box center [374, 312] width 655 height 19
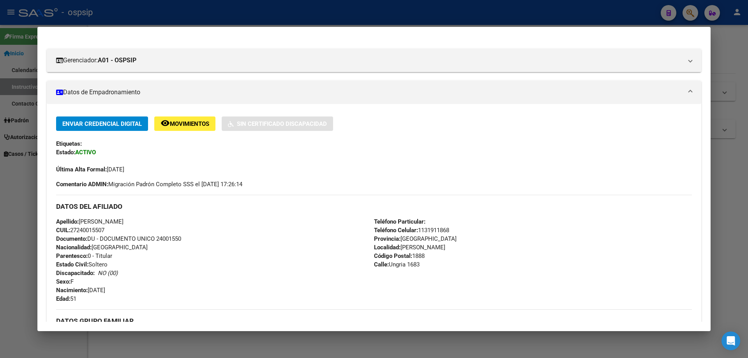
scroll to position [156, 0]
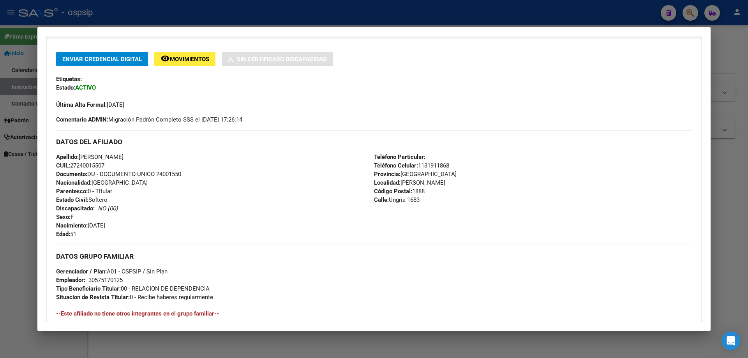
drag, startPoint x: 157, startPoint y: 174, endPoint x: 176, endPoint y: 169, distance: 19.8
click at [213, 174] on div "Apellido: SUSANA ESTER CAINERO CUIL: 27240015507 Documento: DU - DOCUMENTO UNIC…" at bounding box center [215, 196] width 318 height 86
copy span "24001550"
